Goal: Transaction & Acquisition: Purchase product/service

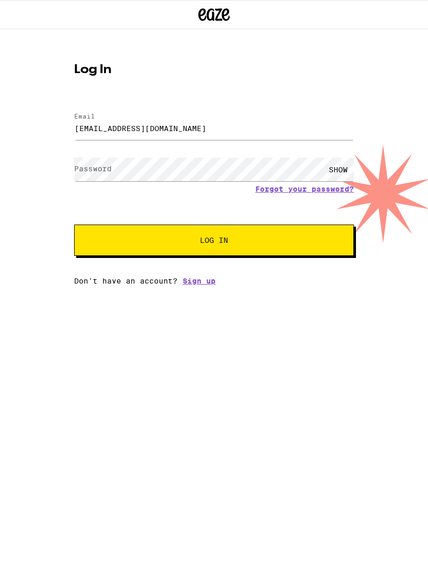
type input "tonybrowm40@gmail.com"
click at [214, 242] on button "Log In" at bounding box center [214, 240] width 280 height 31
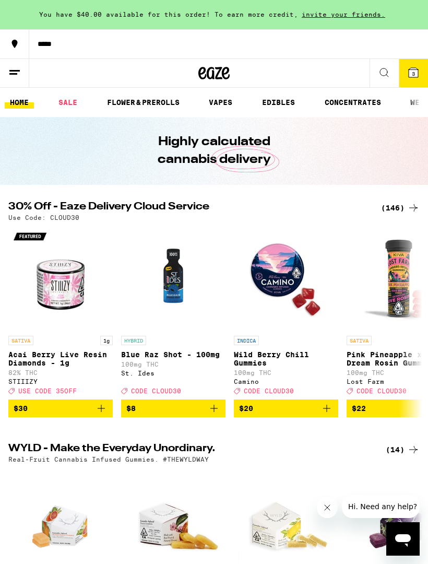
click at [414, 76] on span "3" at bounding box center [413, 74] width 3 height 6
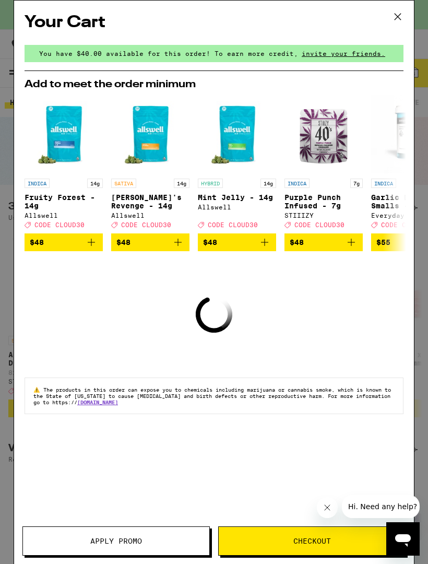
click at [312, 543] on span "Checkout" at bounding box center [313, 540] width 38 height 7
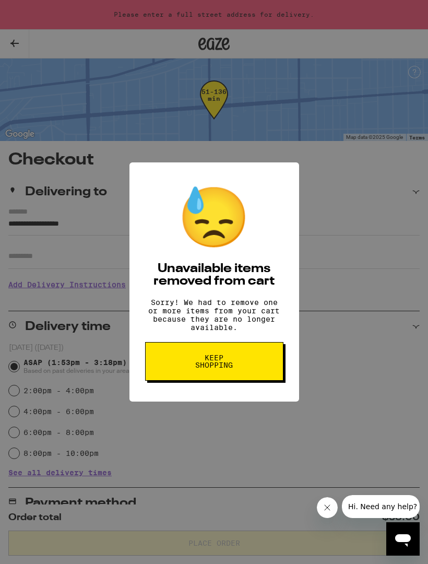
click at [160, 376] on button "Keep Shopping" at bounding box center [214, 361] width 138 height 39
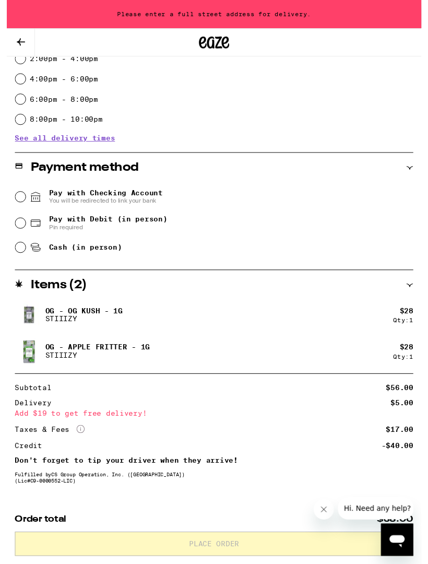
click at [420, 329] on div "**********" at bounding box center [214, 216] width 428 height 790
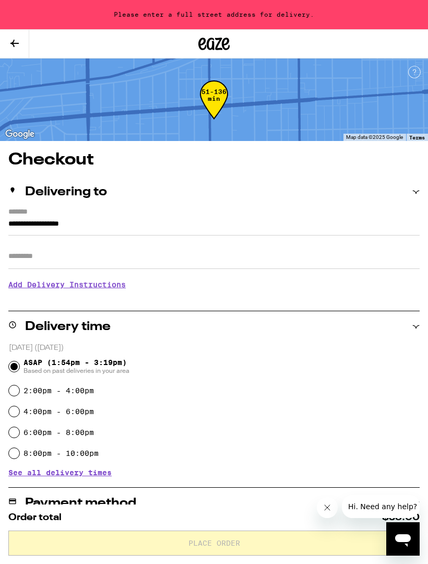
click at [208, 48] on icon at bounding box center [215, 44] width 16 height 13
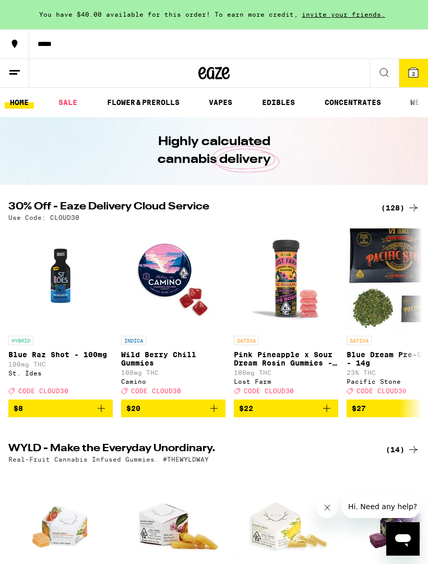
click at [224, 102] on link "VAPES" at bounding box center [221, 102] width 34 height 13
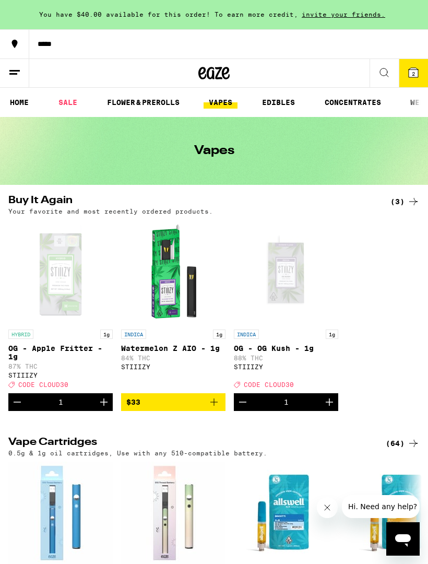
click at [416, 76] on icon at bounding box center [413, 72] width 9 height 9
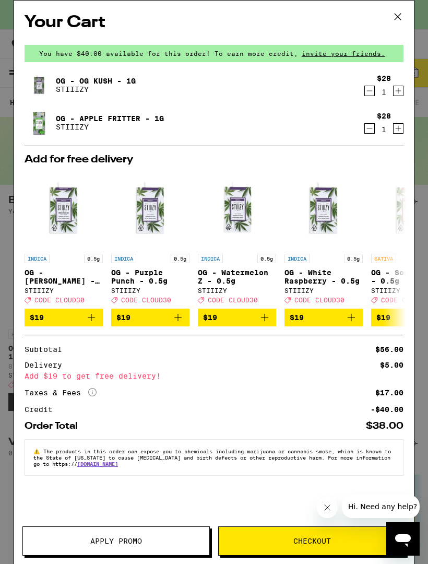
click at [343, 413] on div "Credit -$40.00" at bounding box center [214, 409] width 379 height 7
click at [92, 539] on span "Apply Promo" at bounding box center [116, 540] width 52 height 7
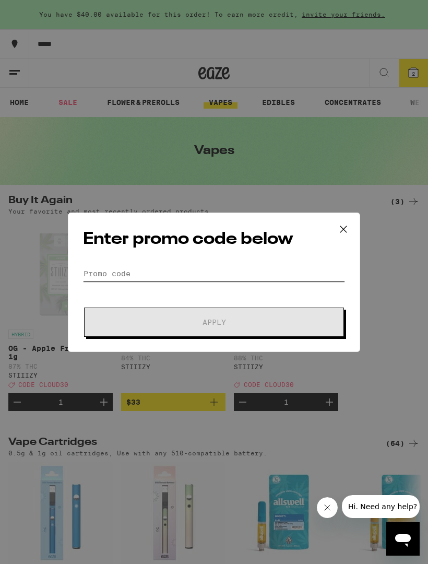
click at [96, 273] on input "Promo Code" at bounding box center [214, 274] width 262 height 16
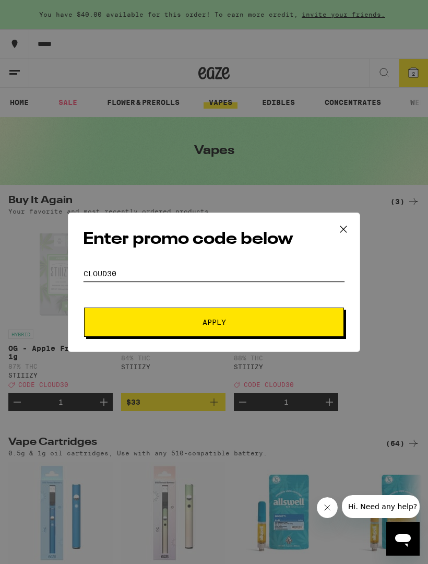
type input "Cloud30"
click at [102, 329] on button "Apply" at bounding box center [214, 322] width 260 height 29
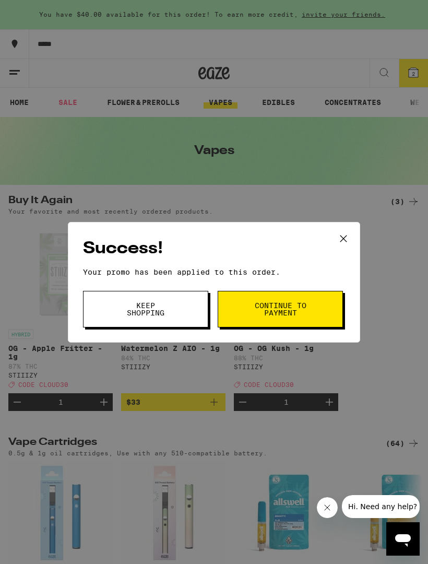
click at [96, 315] on button "Keep Shopping" at bounding box center [145, 309] width 125 height 37
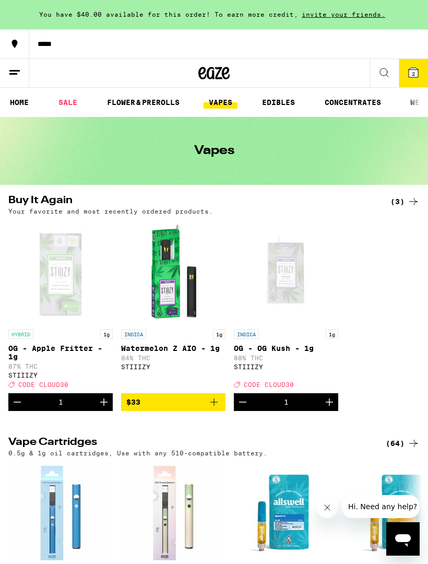
click at [217, 81] on icon at bounding box center [213, 73] width 31 height 19
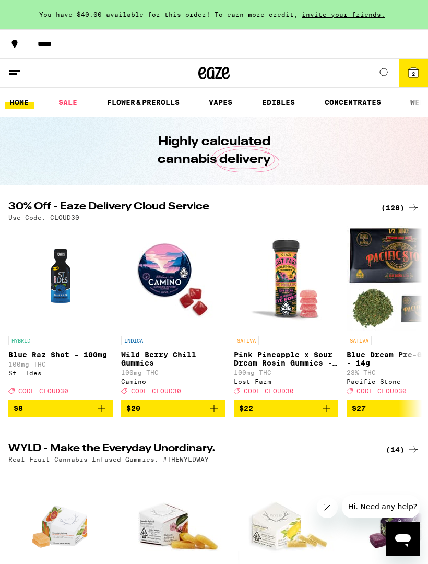
click at [219, 100] on link "VAPES" at bounding box center [221, 102] width 34 height 13
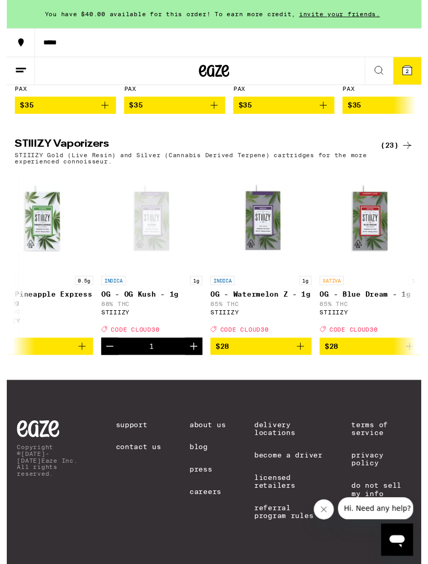
scroll to position [0, 1151]
click at [195, 354] on icon "Increment" at bounding box center [193, 357] width 7 height 7
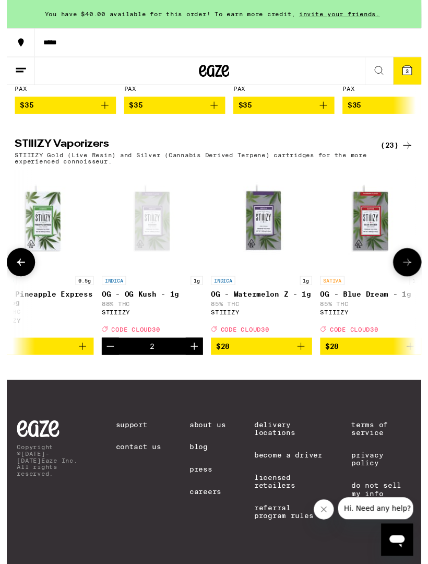
click at [419, 74] on icon at bounding box center [413, 72] width 13 height 13
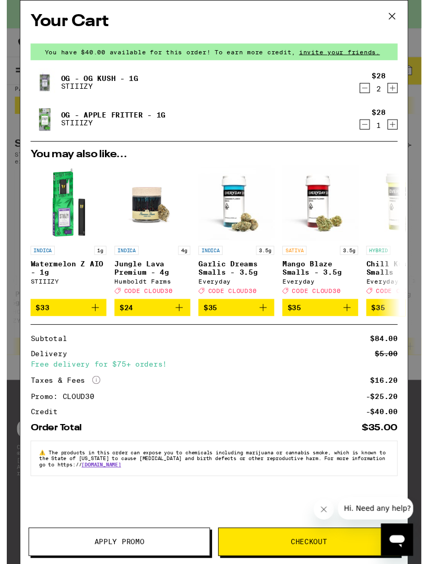
click at [406, 22] on button at bounding box center [398, 17] width 32 height 33
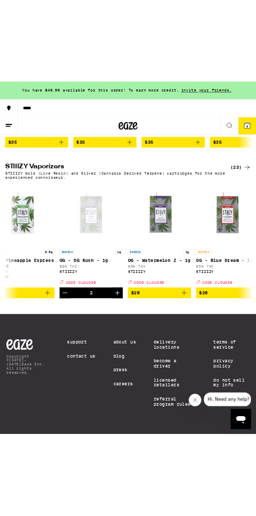
scroll to position [1158, 0]
